Goal: Use online tool/utility: Use online tool/utility

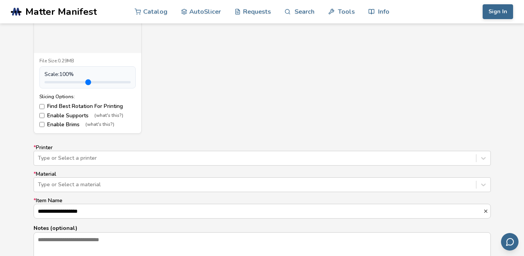
scroll to position [429, 0]
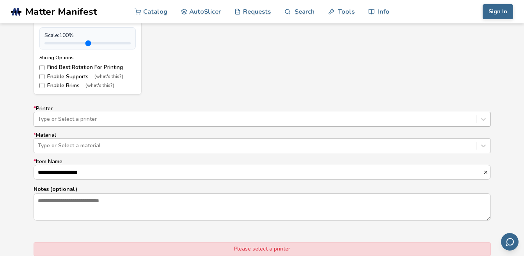
click at [97, 119] on div at bounding box center [255, 120] width 434 height 8
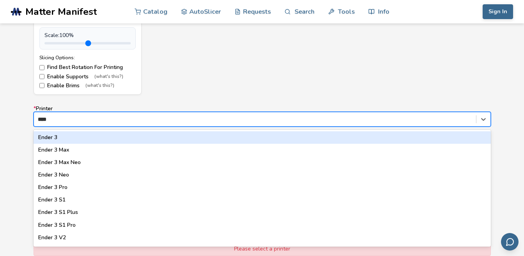
type input "*****"
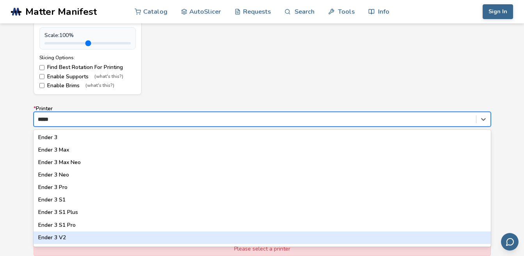
click at [84, 236] on div "Ender 3 V2" at bounding box center [262, 238] width 457 height 12
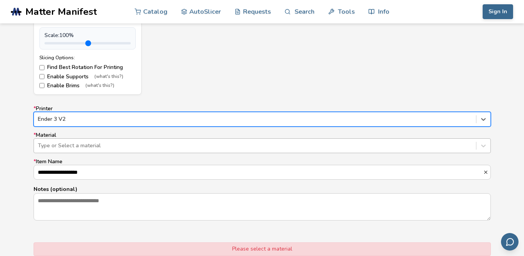
click at [78, 143] on div at bounding box center [255, 146] width 434 height 8
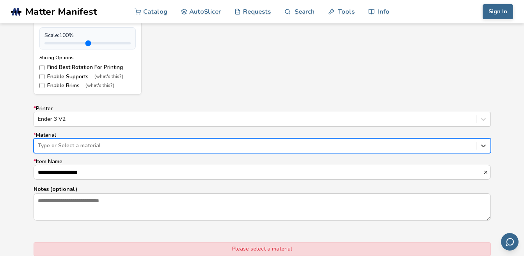
click at [91, 147] on div at bounding box center [255, 146] width 434 height 8
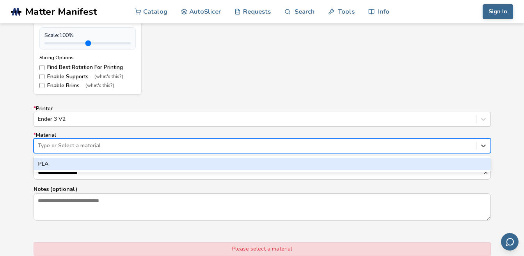
click at [83, 163] on div "PLA" at bounding box center [262, 164] width 457 height 12
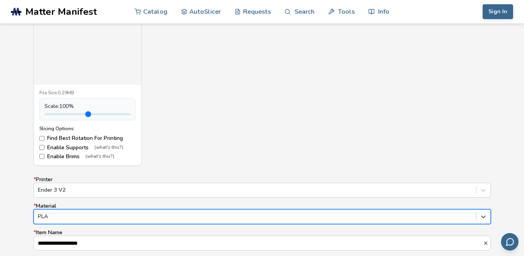
scroll to position [351, 0]
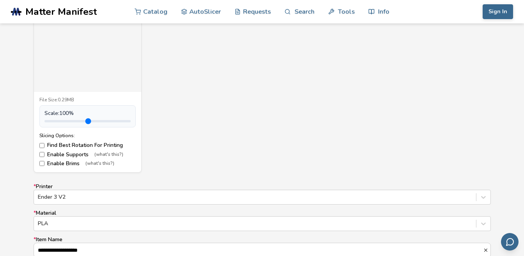
drag, startPoint x: 242, startPoint y: 156, endPoint x: 497, endPoint y: 110, distance: 259.5
click at [499, 110] on div "**********" at bounding box center [262, 147] width 524 height 437
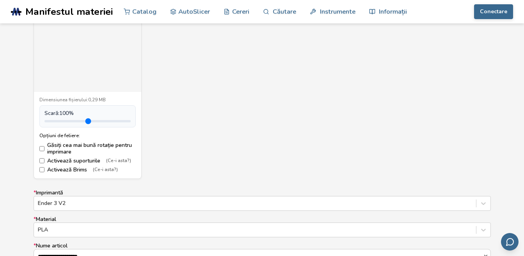
click at [215, 143] on div "suport cu ultrasunete.STL Model de redare a erorilor Dimensiunea fișierului: 0,…" at bounding box center [262, 72] width 457 height 214
